Goal: Find contact information: Find contact information

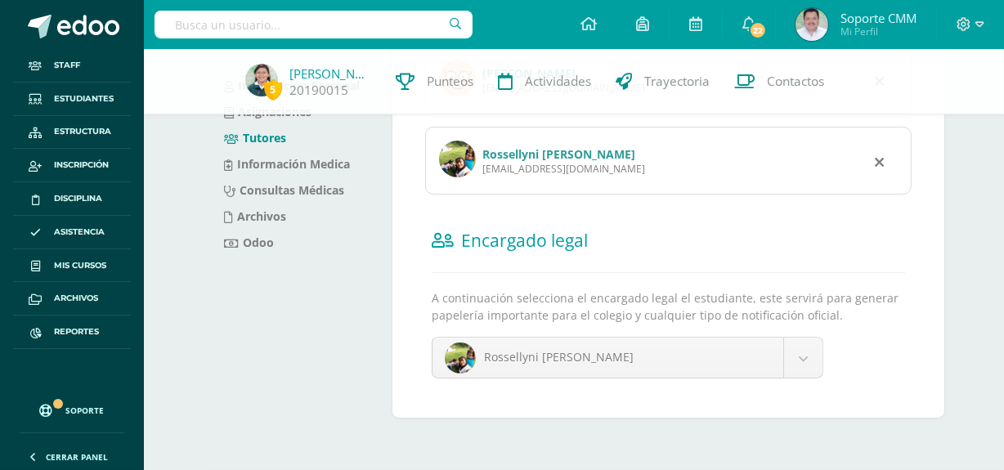
click at [285, 348] on div "Información Personal Asignaciones Tutores Información Medica Consultas Médicas …" at bounding box center [292, 188] width 188 height 500
click at [517, 147] on link "Rossellyni [PERSON_NAME]" at bounding box center [559, 154] width 153 height 16
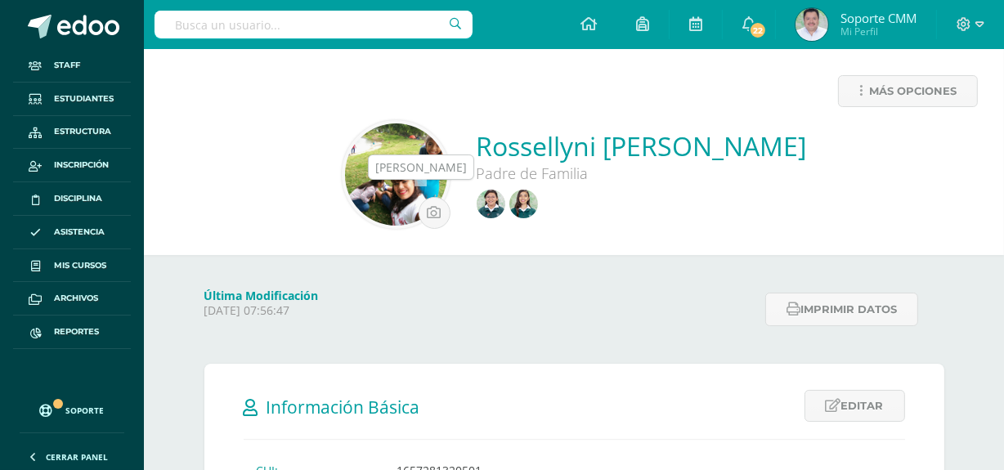
click at [477, 199] on img at bounding box center [491, 204] width 29 height 29
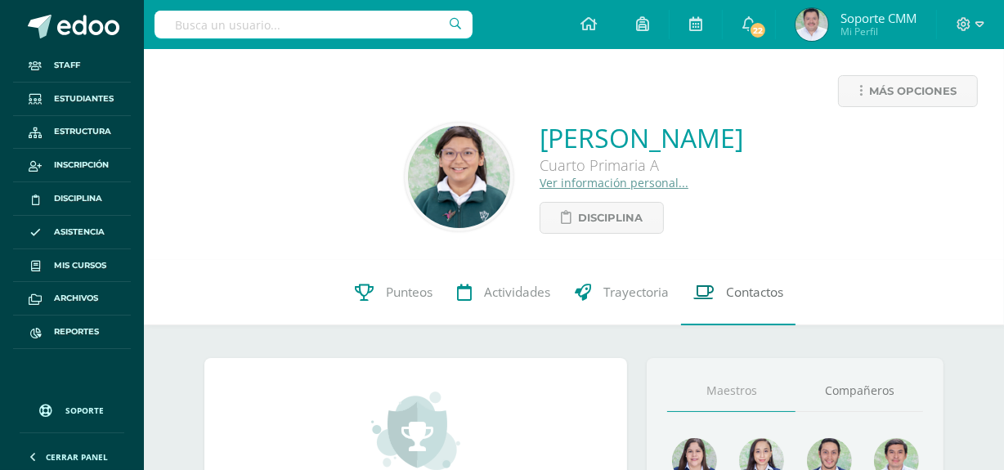
click at [757, 290] on span "Contactos" at bounding box center [754, 292] width 57 height 17
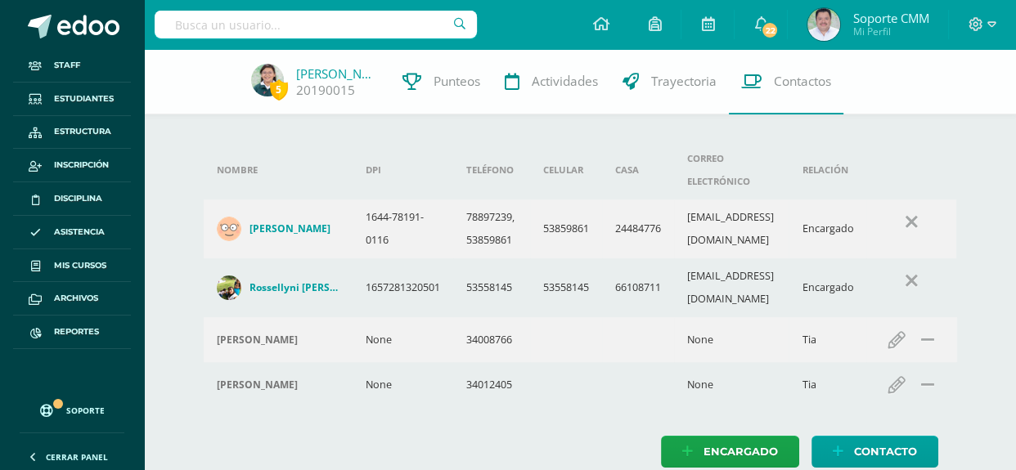
click at [276, 281] on h4 "Rossellyni [PERSON_NAME]" at bounding box center [294, 287] width 90 height 13
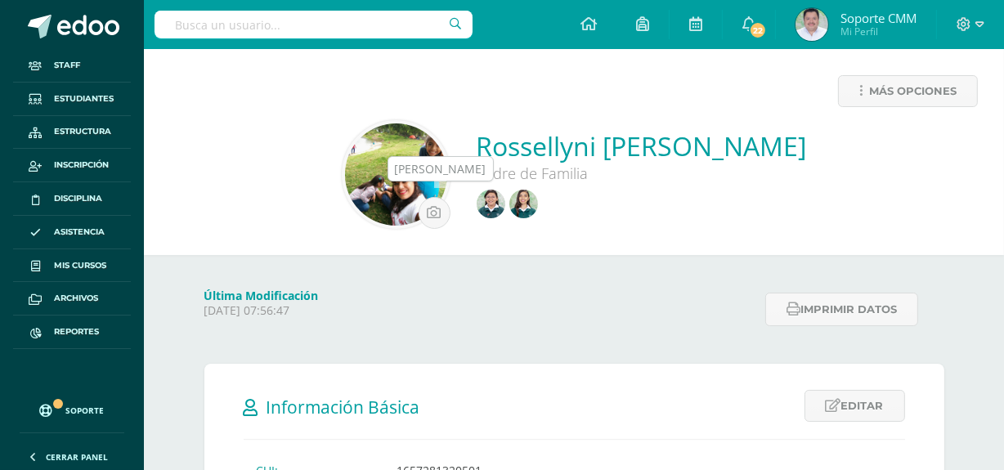
click at [510, 204] on img at bounding box center [524, 204] width 29 height 29
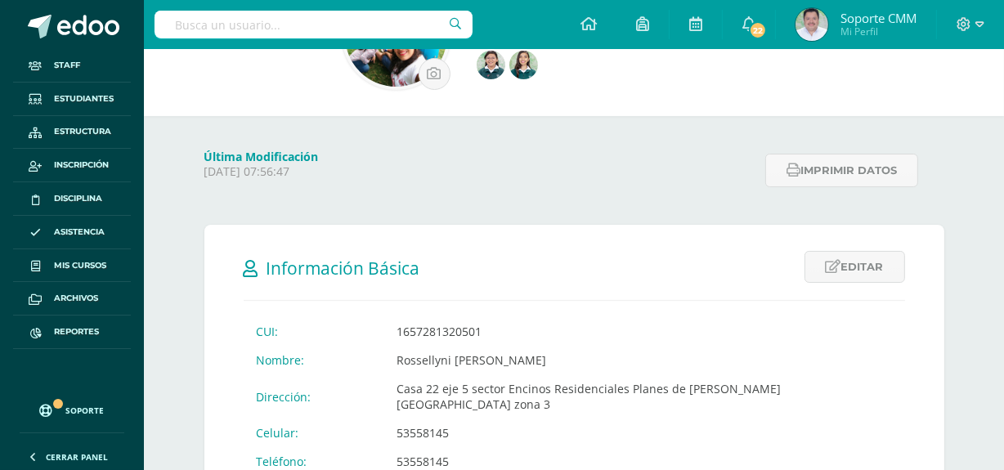
scroll to position [297, 0]
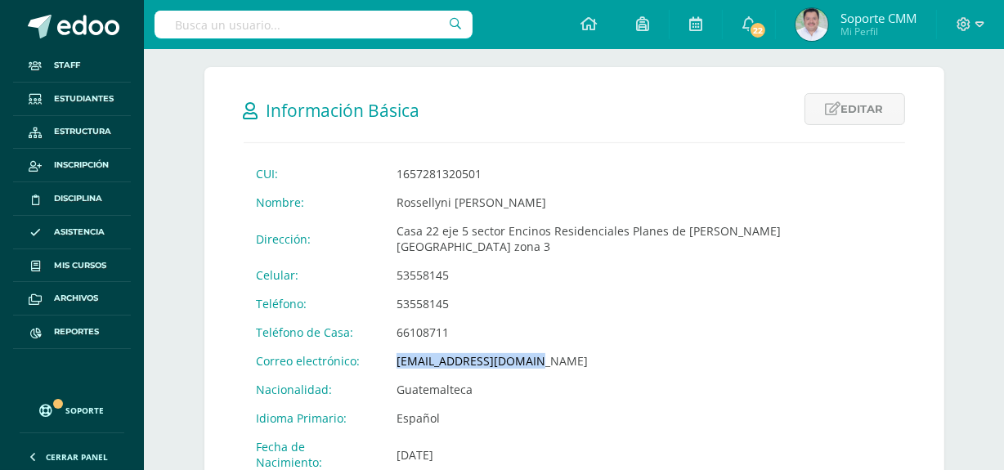
drag, startPoint x: 398, startPoint y: 348, endPoint x: 523, endPoint y: 350, distance: 126.0
click at [523, 350] on td "[EMAIL_ADDRESS][DOMAIN_NAME]" at bounding box center [644, 361] width 521 height 29
copy td "[EMAIL_ADDRESS][DOMAIN_NAME]"
click at [654, 106] on h2 "Información Básica" at bounding box center [575, 110] width 662 height 34
